Goal: Find specific page/section: Find specific page/section

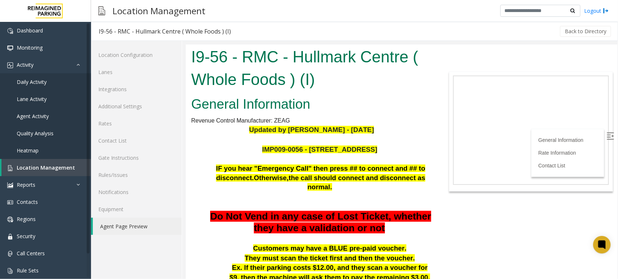
scroll to position [46, 0]
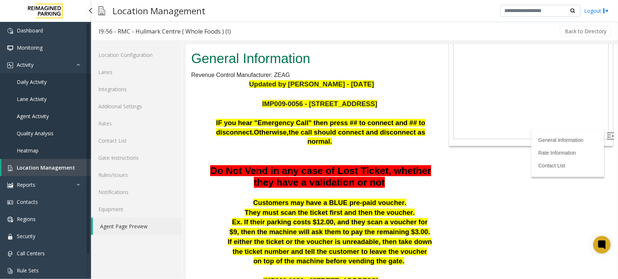
click at [42, 81] on span "Daily Activity" at bounding box center [32, 81] width 30 height 7
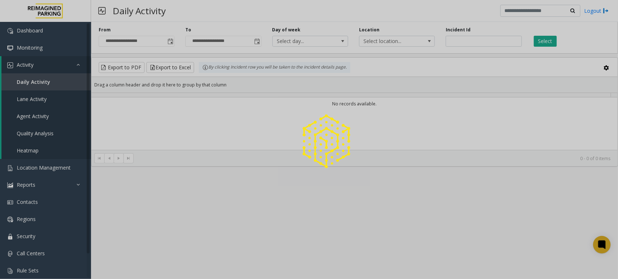
click at [171, 39] on div at bounding box center [309, 139] width 618 height 279
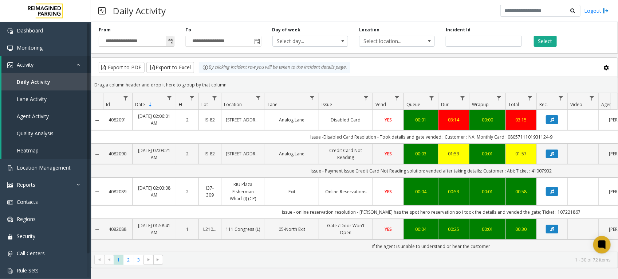
click at [172, 41] on span "Toggle popup" at bounding box center [171, 42] width 6 height 6
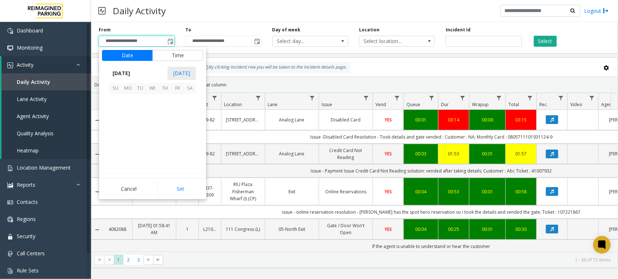
scroll to position [130733, 0]
click at [128, 125] on span "15" at bounding box center [128, 125] width 12 height 12
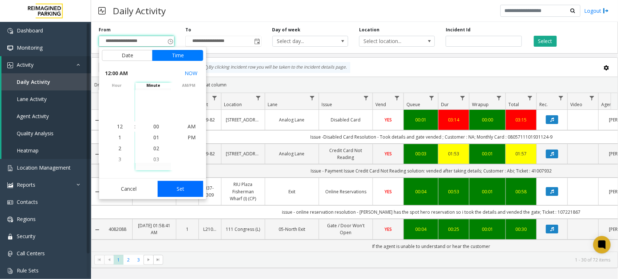
click at [183, 189] on button "Set" at bounding box center [181, 189] width 46 height 16
type input "**********"
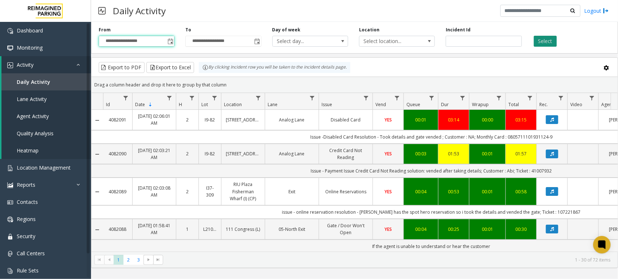
click at [550, 39] on button "Select" at bounding box center [545, 41] width 23 height 11
click at [179, 66] on button "Export to Excel" at bounding box center [170, 67] width 48 height 11
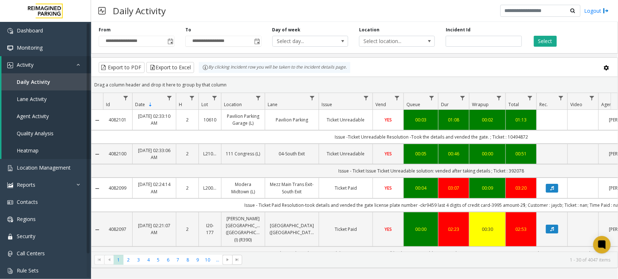
click at [394, 8] on div "Daily Activity Logout" at bounding box center [354, 11] width 527 height 22
click at [50, 167] on span "Location Management" at bounding box center [44, 167] width 54 height 7
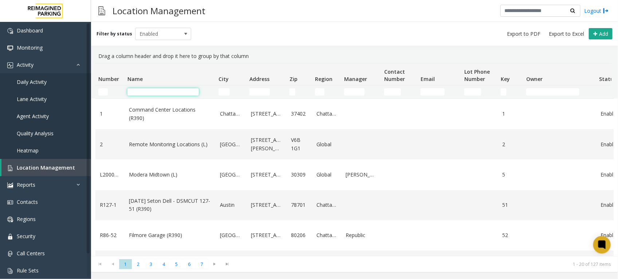
click at [181, 88] on input "Name Filter" at bounding box center [163, 91] width 71 height 7
paste input "**********"
type input "**********"
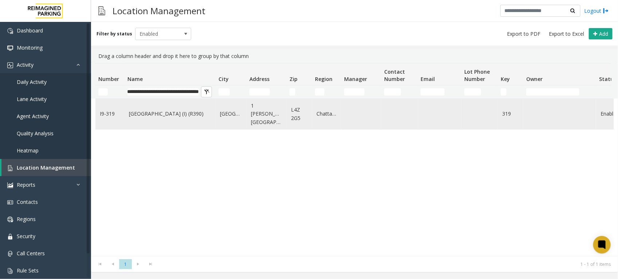
click at [173, 115] on link "[GEOGRAPHIC_DATA] (I) (R390)" at bounding box center [170, 114] width 82 height 8
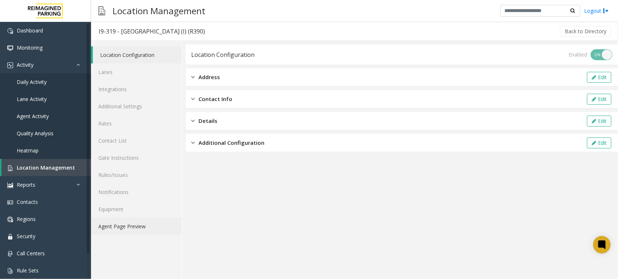
click at [133, 222] on link "Agent Page Preview" at bounding box center [136, 226] width 91 height 17
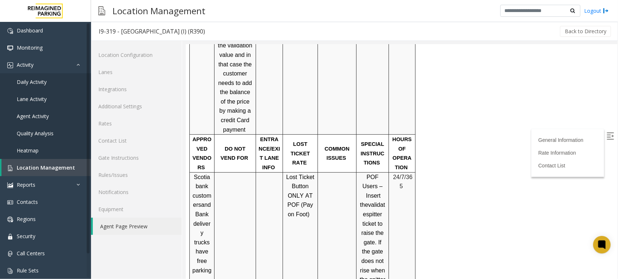
scroll to position [62, 0]
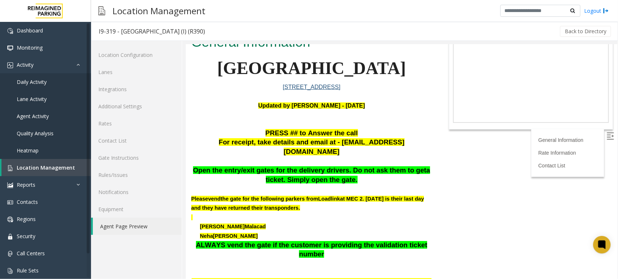
click at [354, 184] on p at bounding box center [311, 188] width 241 height 9
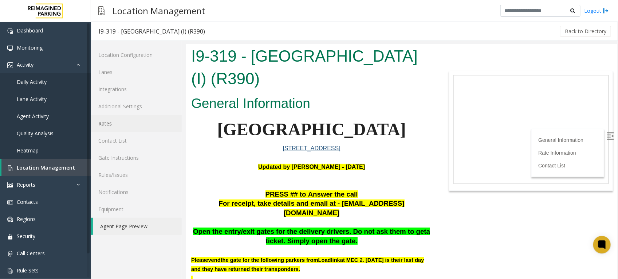
scroll to position [0, 0]
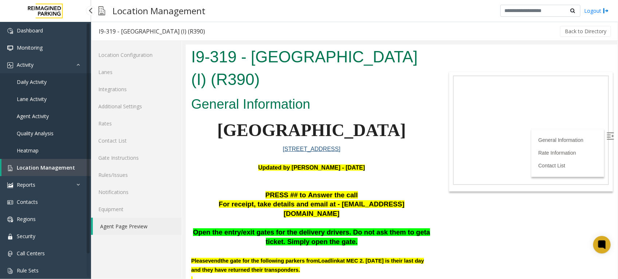
click at [37, 165] on span "Location Management" at bounding box center [46, 167] width 58 height 7
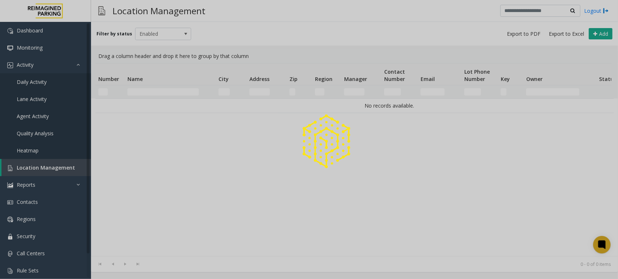
click at [173, 90] on div at bounding box center [309, 139] width 618 height 279
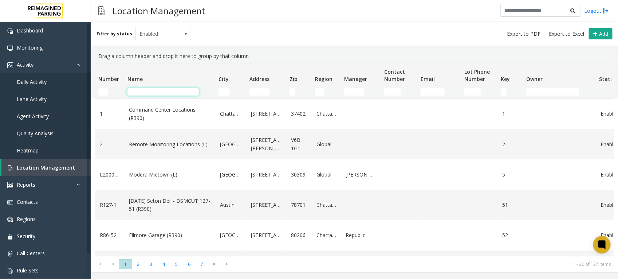
click at [173, 93] on input "Name Filter" at bounding box center [163, 91] width 71 height 7
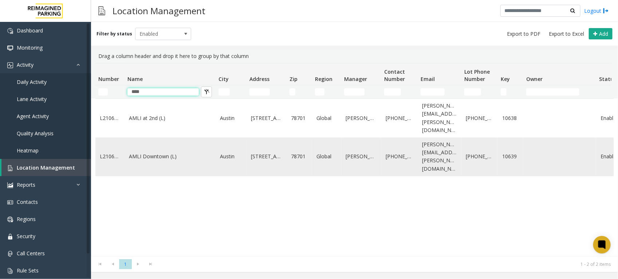
type input "****"
click at [163, 152] on link "AMLI Downtown (L)" at bounding box center [170, 156] width 82 height 8
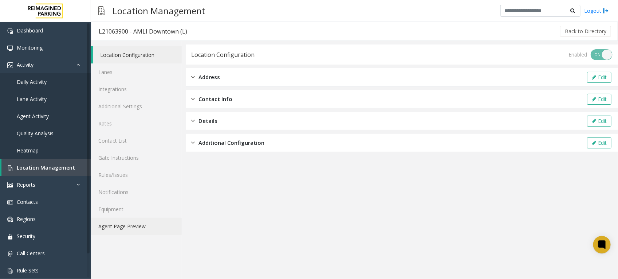
click at [121, 224] on link "Agent Page Preview" at bounding box center [136, 226] width 91 height 17
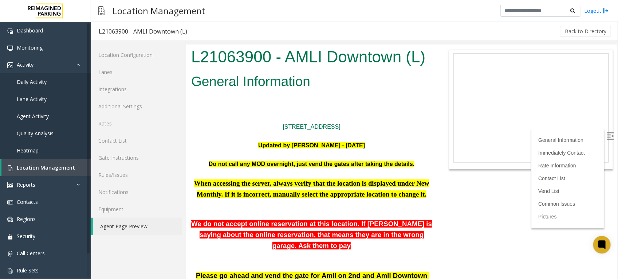
click at [128, 222] on link "Agent Page Preview" at bounding box center [137, 226] width 89 height 17
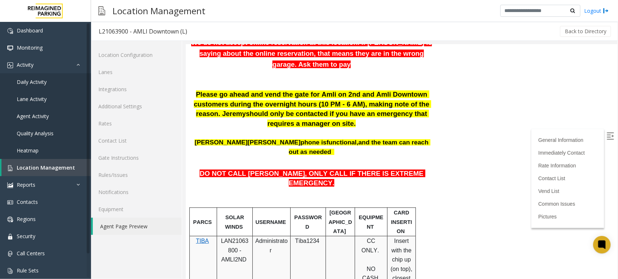
scroll to position [182, 0]
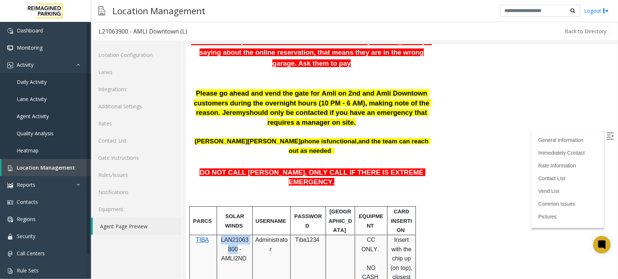
drag, startPoint x: 236, startPoint y: 211, endPoint x: 221, endPoint y: 201, distance: 17.4
click at [221, 236] on span "LAN21063800 - AMLI2ND" at bounding box center [235, 248] width 28 height 25
copy span "LAN21063800"
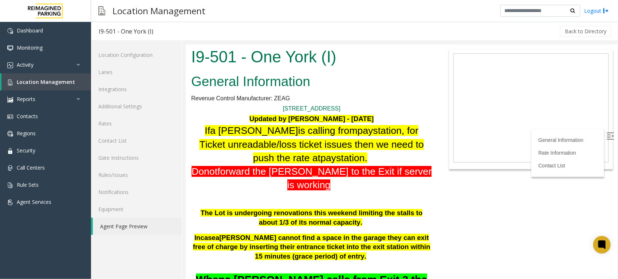
click at [132, 228] on link "Agent Page Preview" at bounding box center [137, 226] width 89 height 17
click at [134, 225] on link "Agent Page Preview" at bounding box center [137, 226] width 89 height 17
click at [52, 78] on span "Location Management" at bounding box center [46, 81] width 58 height 7
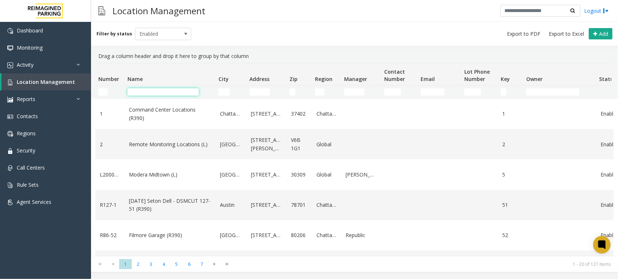
click at [166, 88] on input "Name Filter" at bounding box center [163, 91] width 71 height 7
paste input "**********"
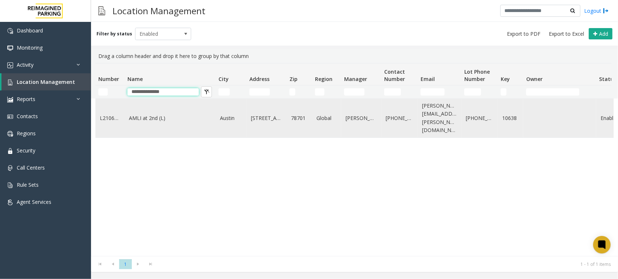
type input "**********"
click at [153, 114] on link "AMLI at 2nd (L)" at bounding box center [170, 118] width 82 height 8
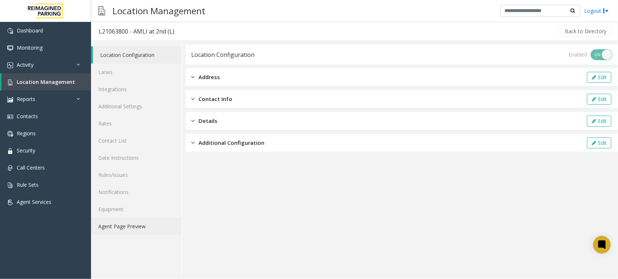
click at [137, 223] on link "Agent Page Preview" at bounding box center [136, 226] width 91 height 17
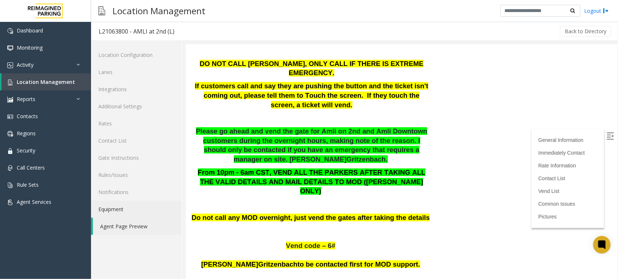
scroll to position [978, 0]
